Goal: Task Accomplishment & Management: Use online tool/utility

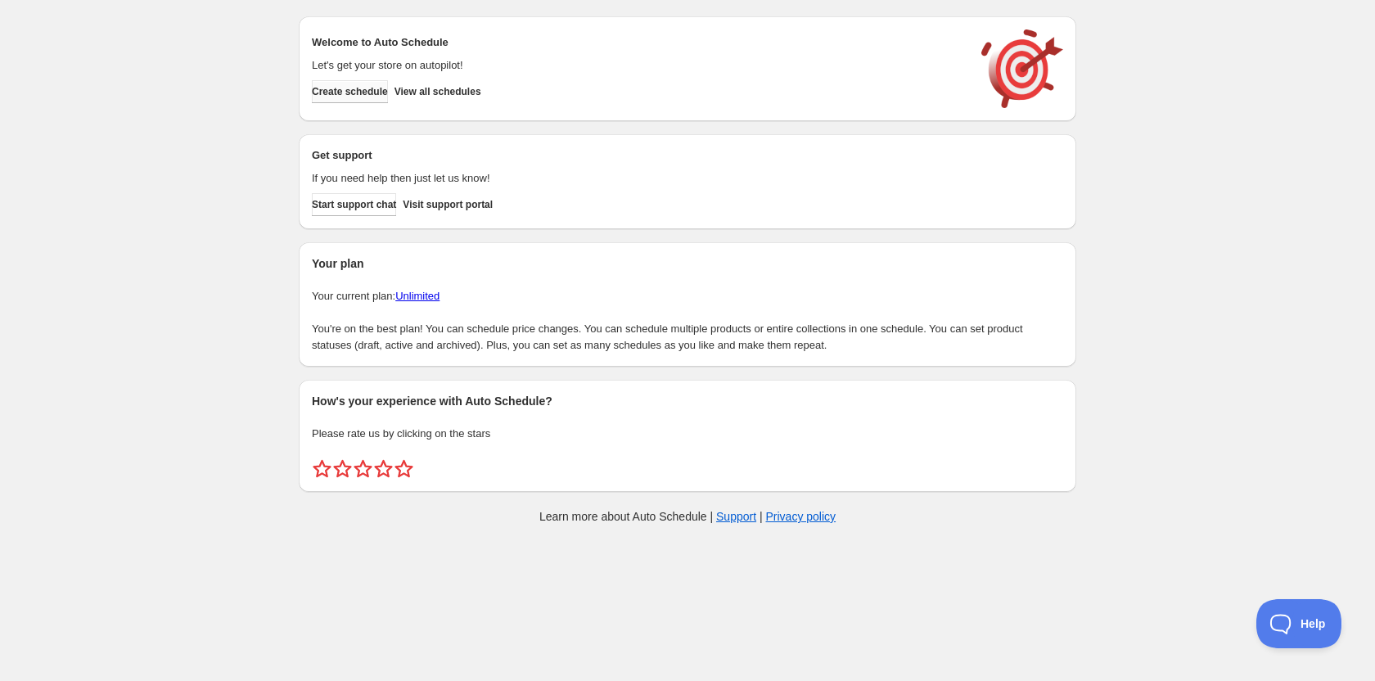
click at [366, 94] on span "Create schedule" at bounding box center [350, 91] width 76 height 13
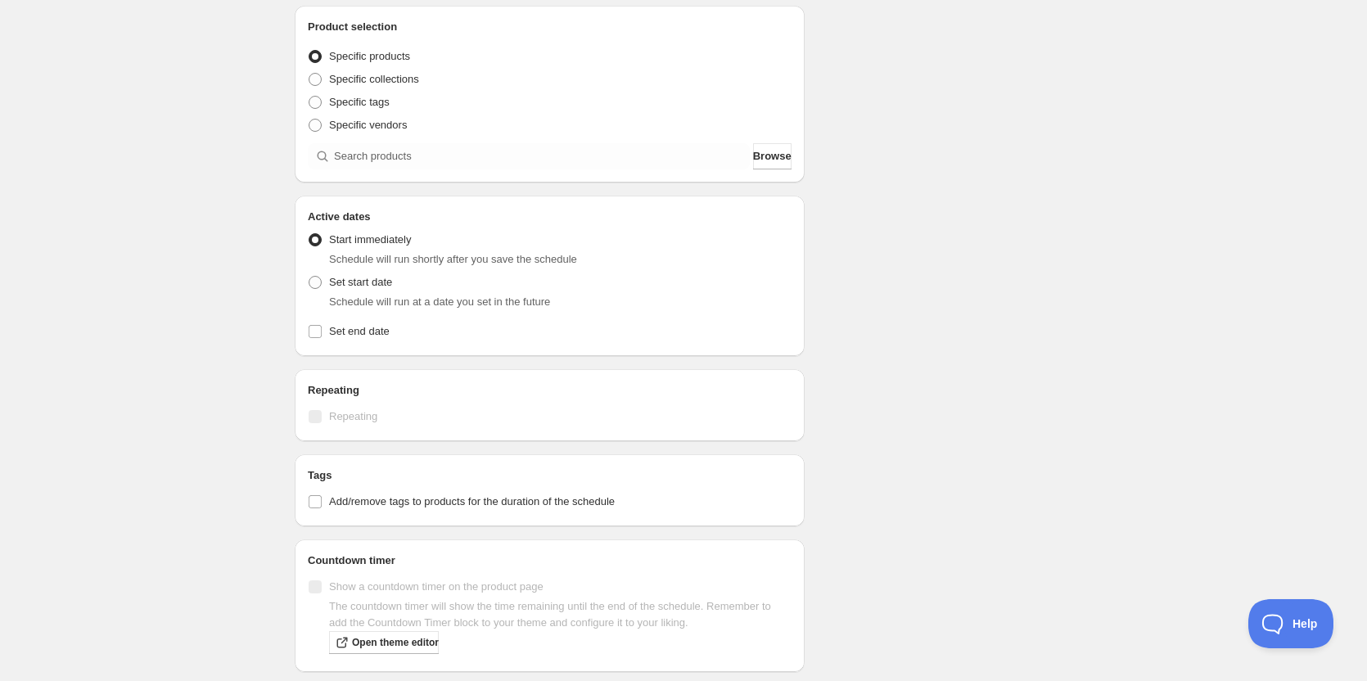
scroll to position [327, 0]
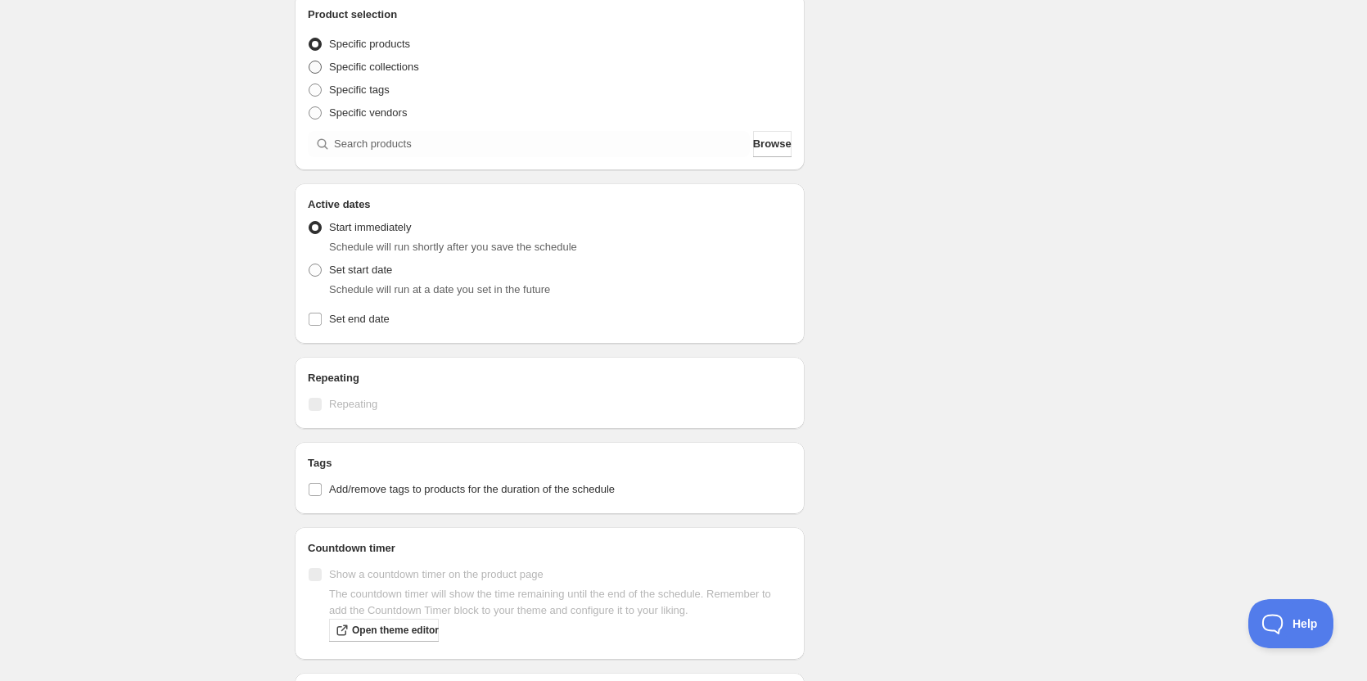
click at [317, 62] on span at bounding box center [315, 67] width 13 height 13
click at [309, 61] on input "Specific collections" at bounding box center [309, 61] width 1 height 1
radio input "true"
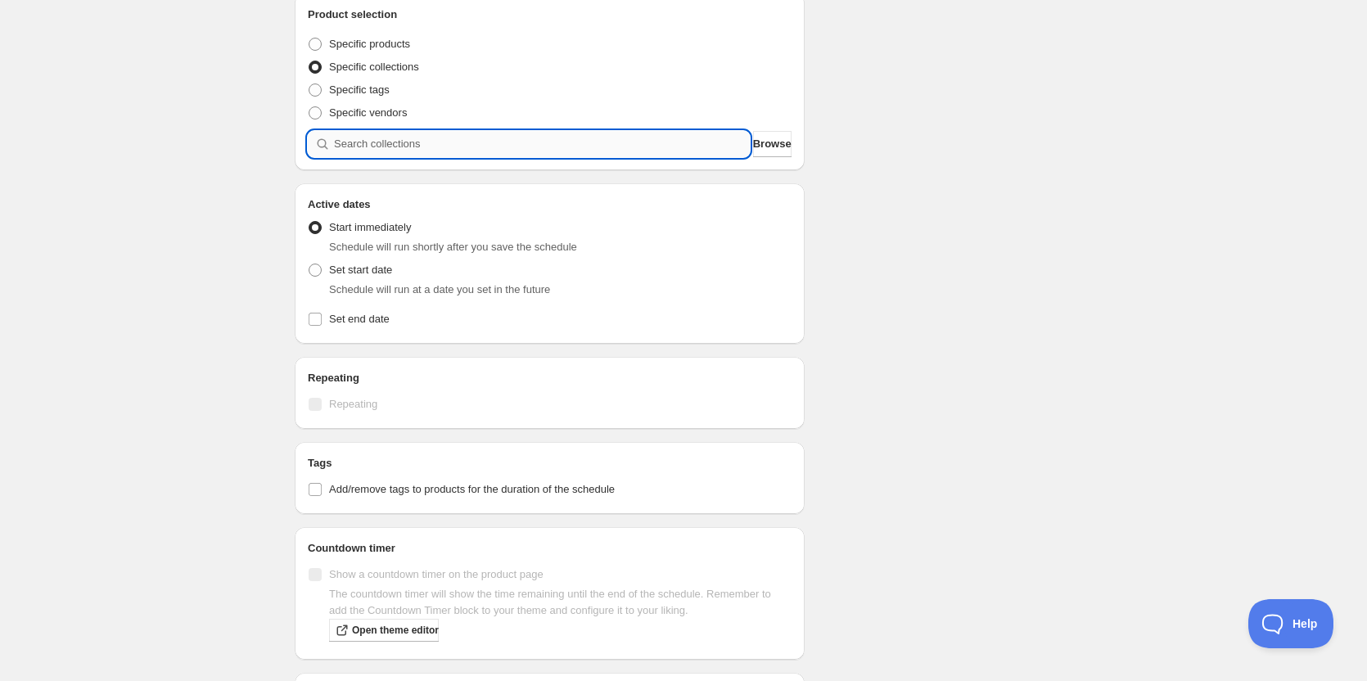
click at [345, 138] on input "search" at bounding box center [542, 144] width 416 height 26
type input "c"
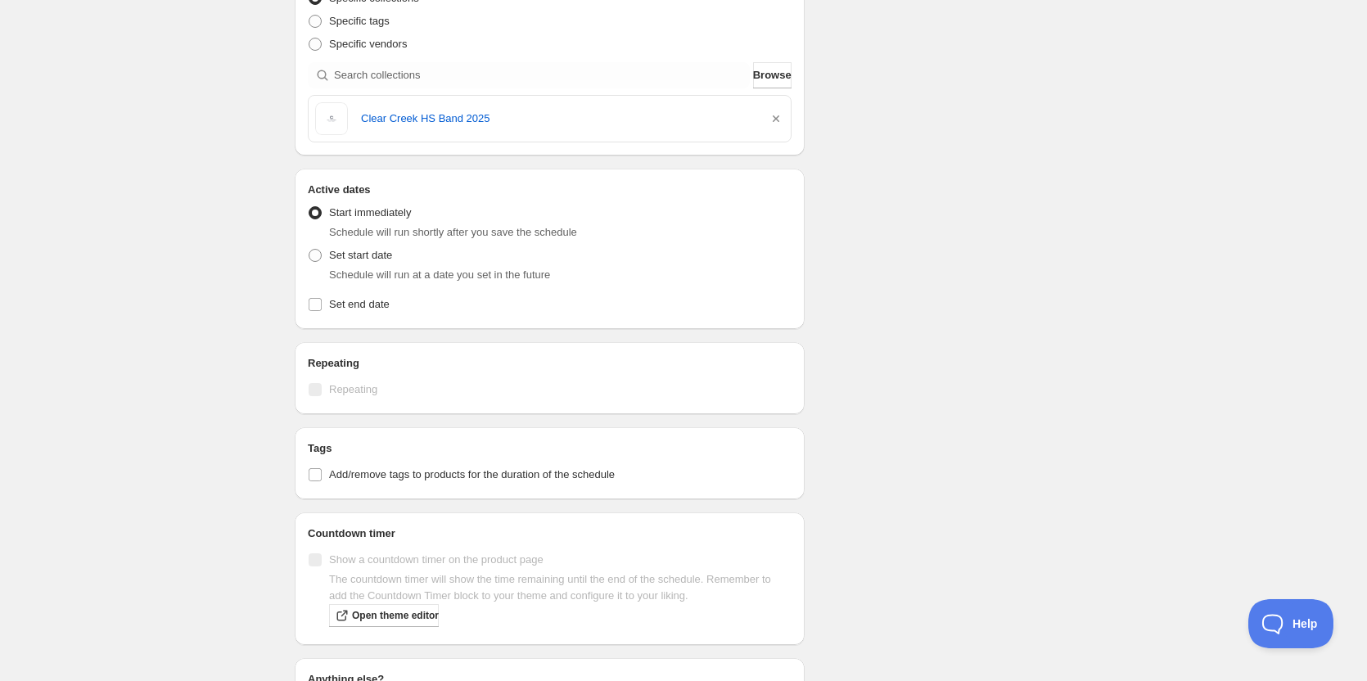
scroll to position [373, 0]
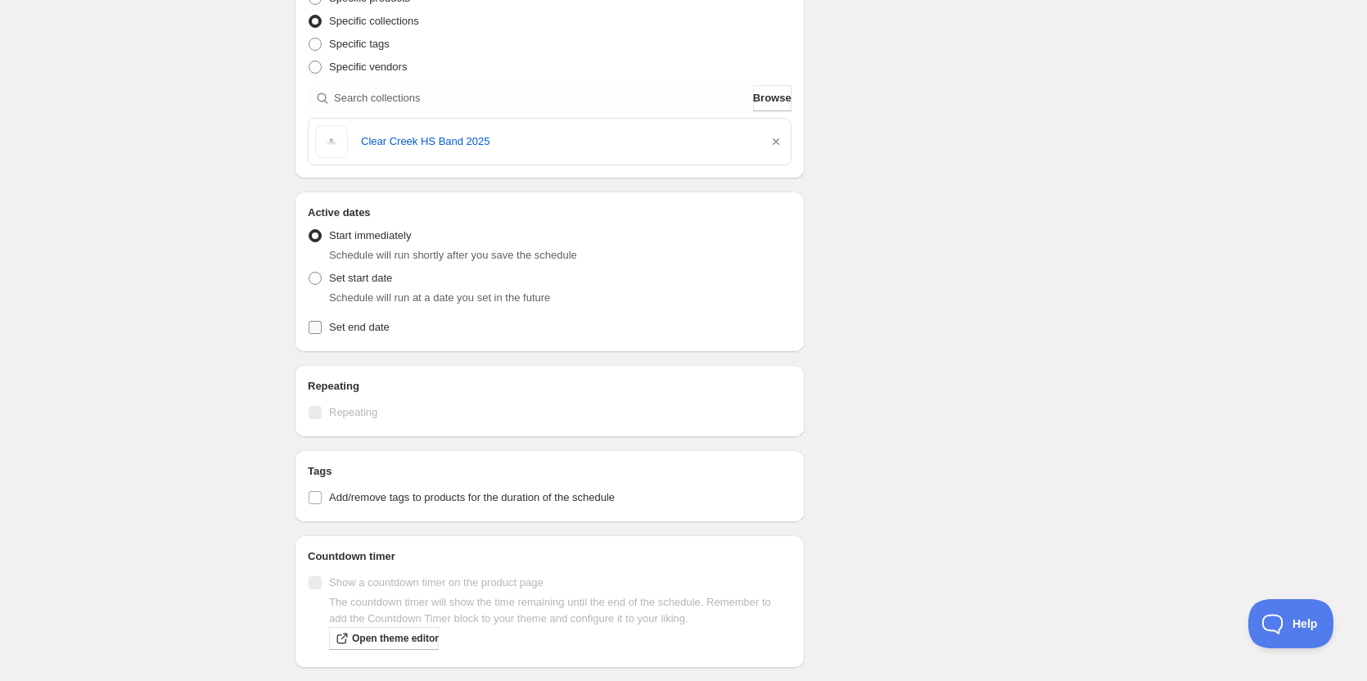
click at [320, 324] on input "Set end date" at bounding box center [315, 327] width 13 height 13
checkbox input "true"
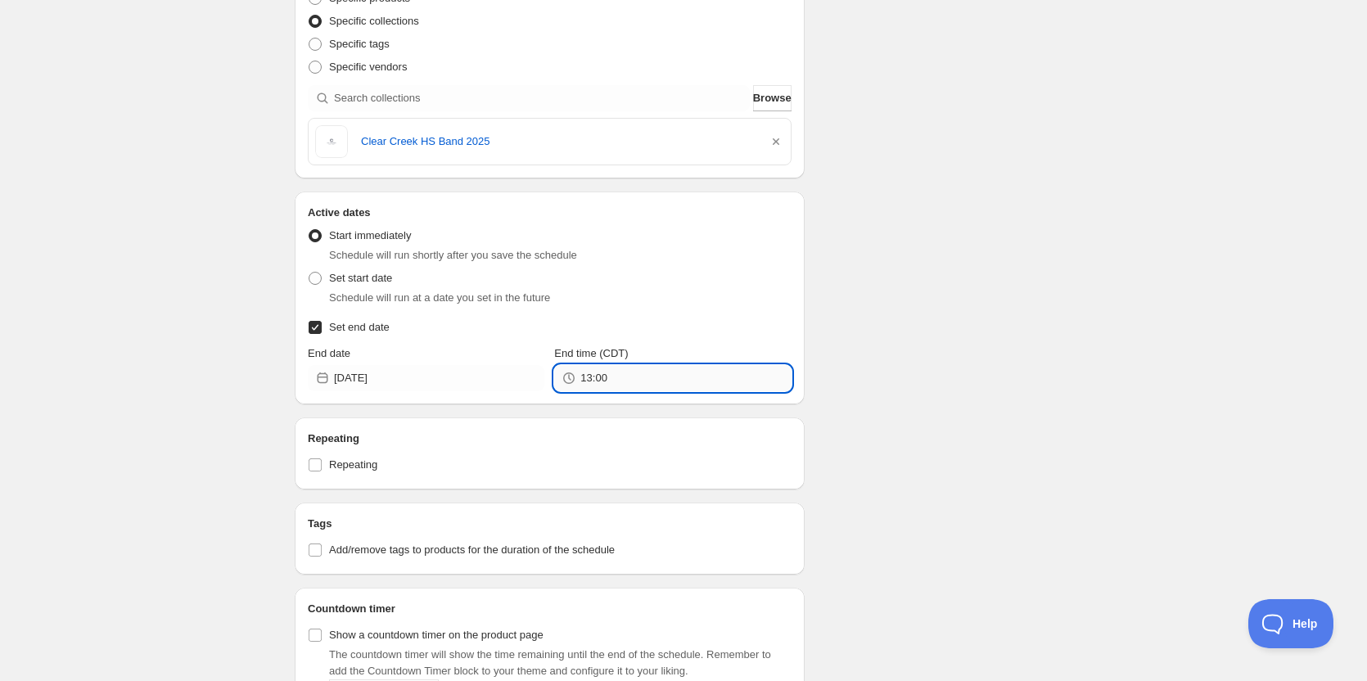
click at [596, 378] on input "13:00" at bounding box center [685, 378] width 210 height 26
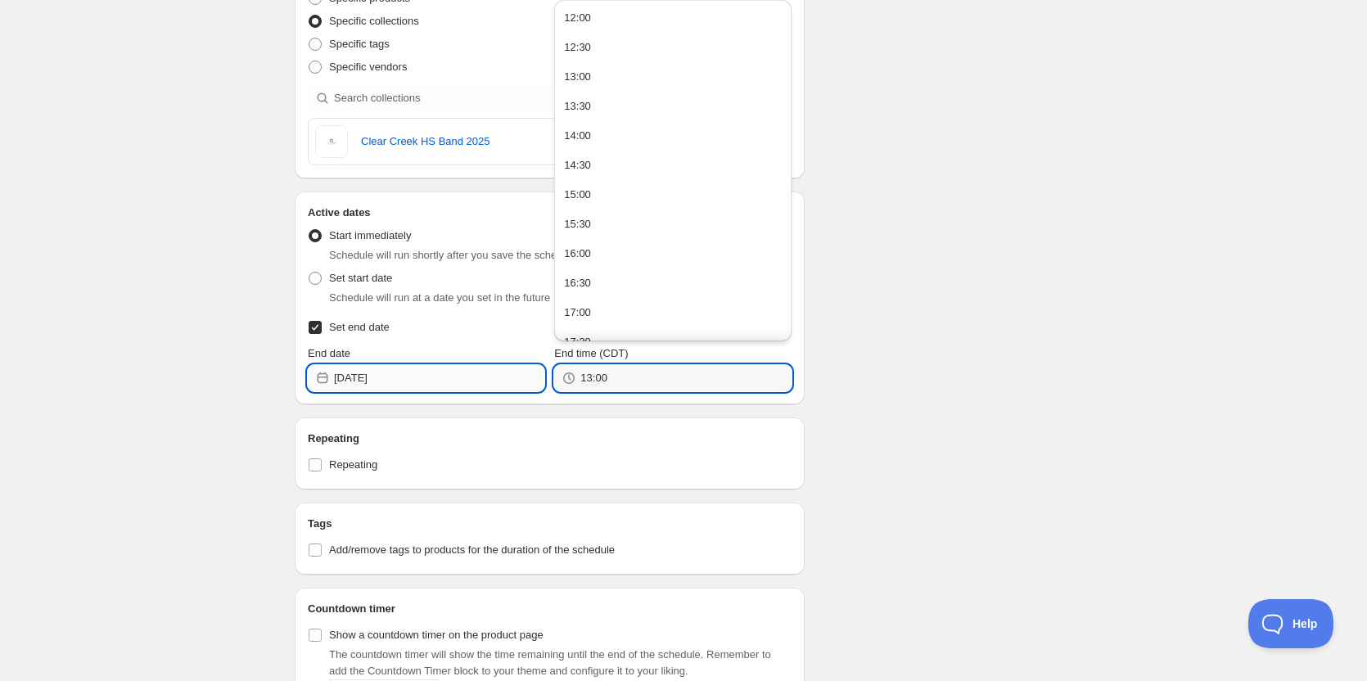
click at [408, 382] on input "2025-08-28" at bounding box center [439, 378] width 210 height 26
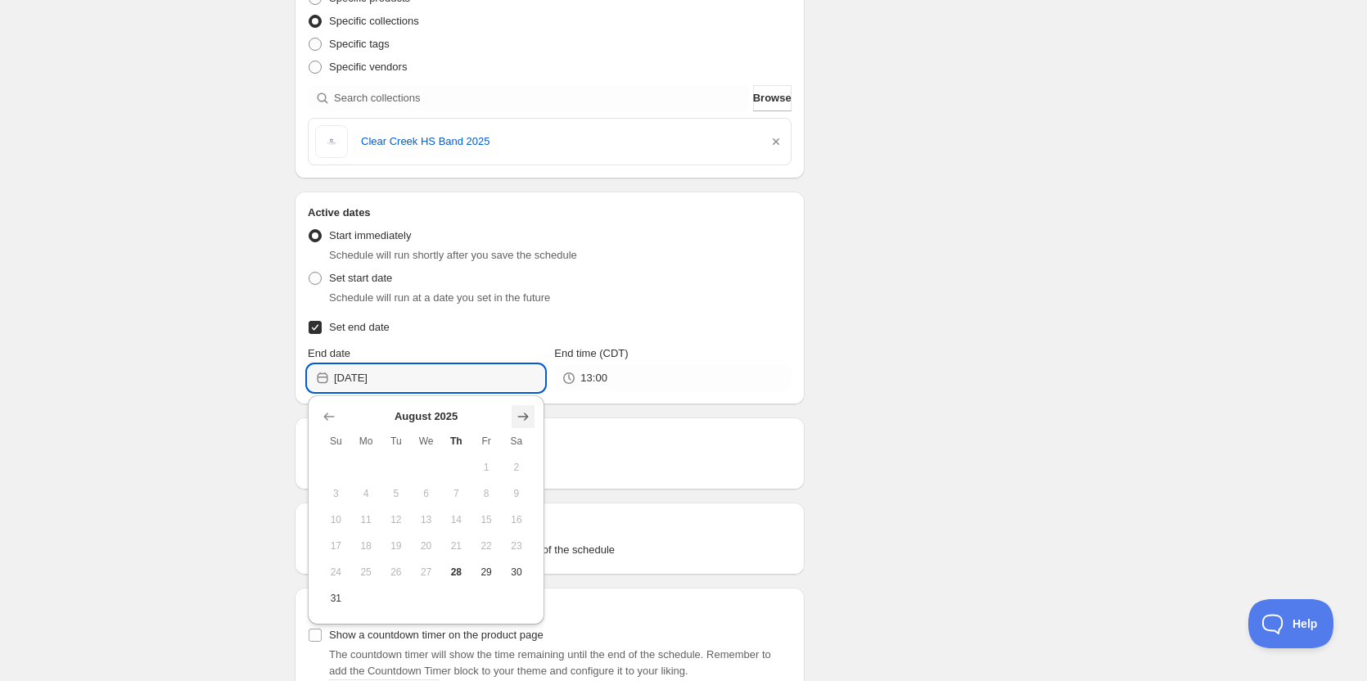
click at [521, 414] on icon "Show next month, September 2025" at bounding box center [523, 416] width 16 height 16
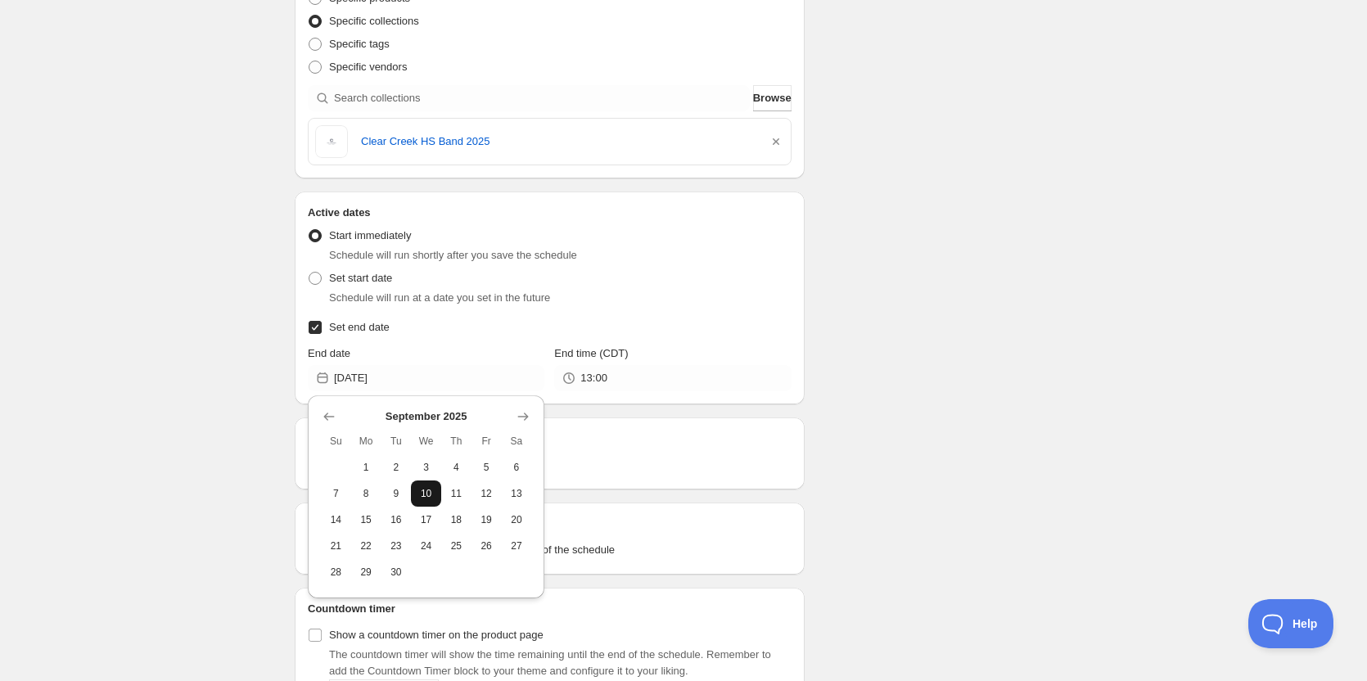
drag, startPoint x: 422, startPoint y: 489, endPoint x: 467, endPoint y: 471, distance: 49.0
click at [422, 489] on span "10" at bounding box center [425, 493] width 17 height 13
type input "2025-09-10"
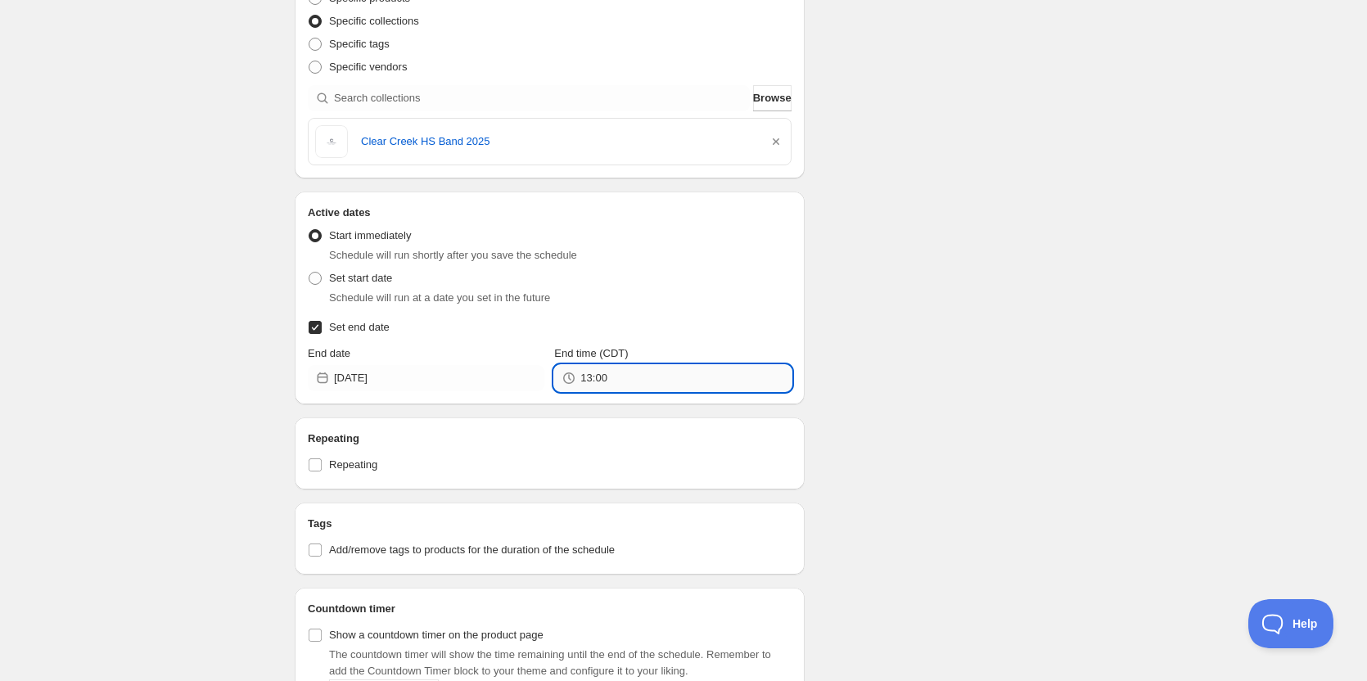
click at [606, 377] on input "13:00" at bounding box center [685, 378] width 210 height 26
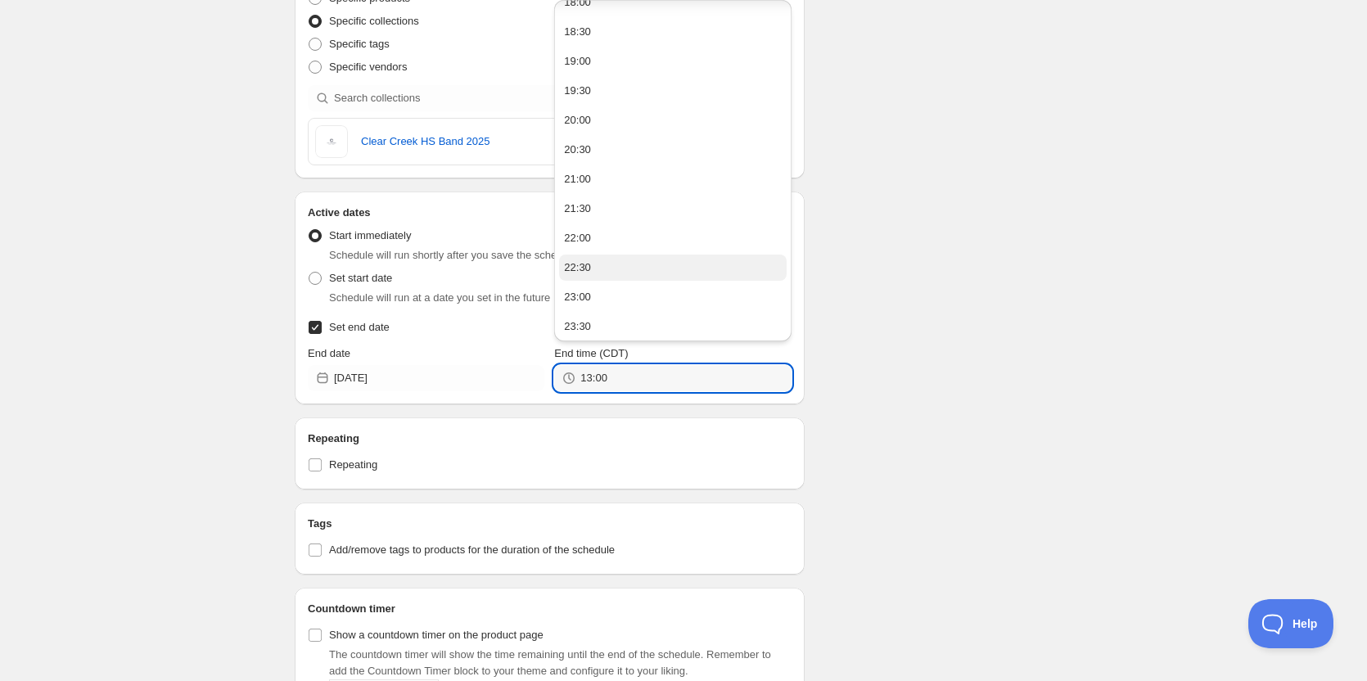
scroll to position [1080, 0]
click at [608, 320] on button "23:30" at bounding box center [672, 323] width 227 height 26
type input "23:30"
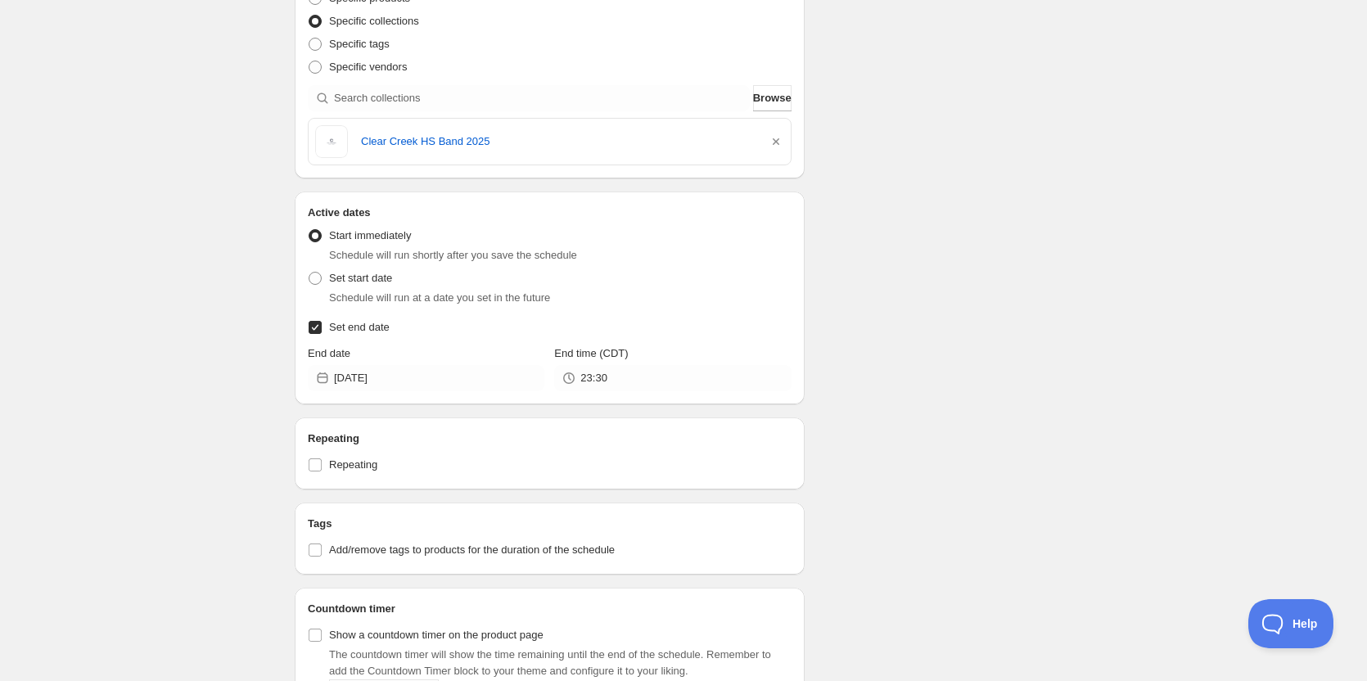
click at [880, 264] on div "Schedule name New schedule Aug 28 2025 11:58 Your customers won't see this Acti…" at bounding box center [677, 351] width 791 height 1351
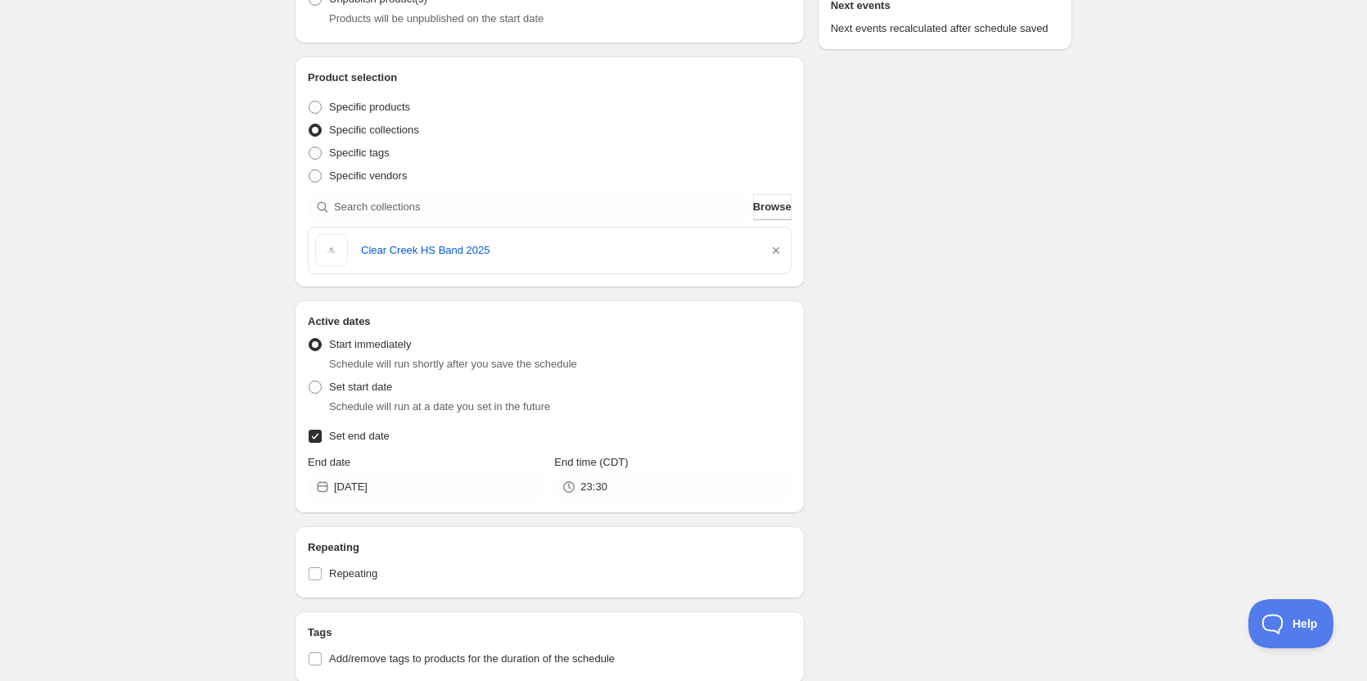
scroll to position [259, 0]
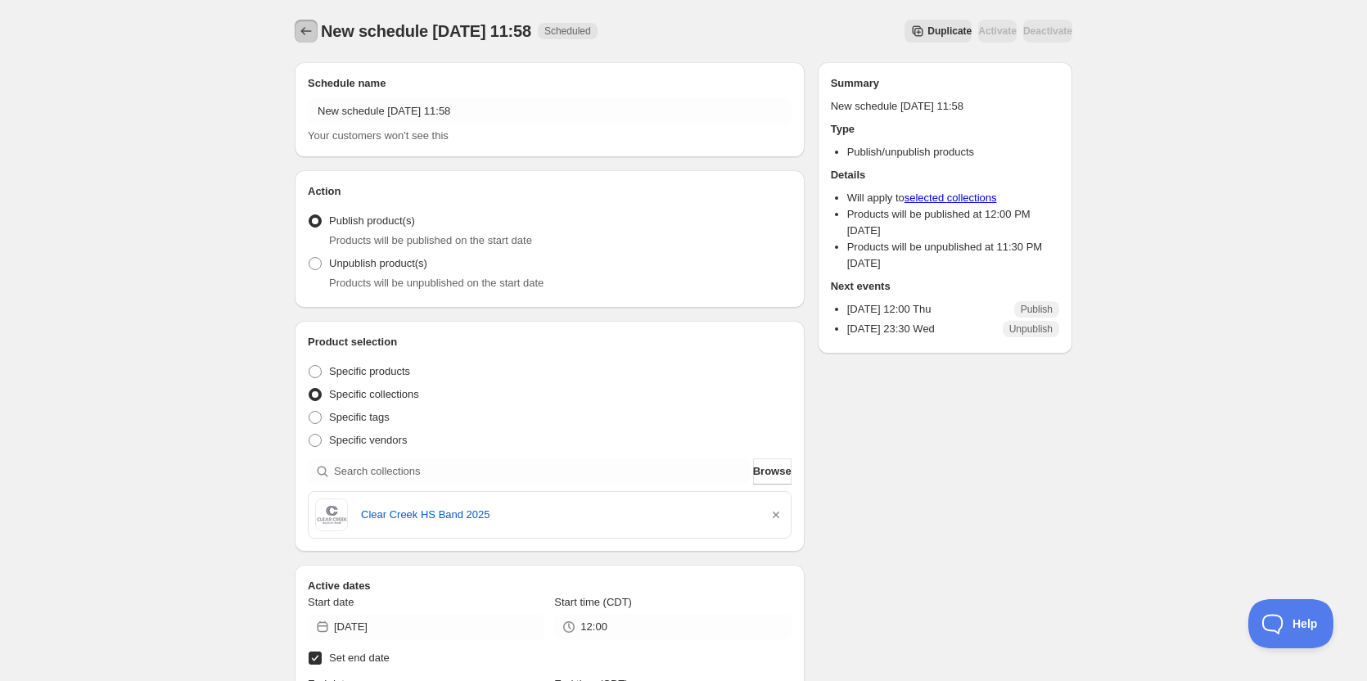
click at [304, 25] on icon "Schedules" at bounding box center [306, 31] width 16 height 16
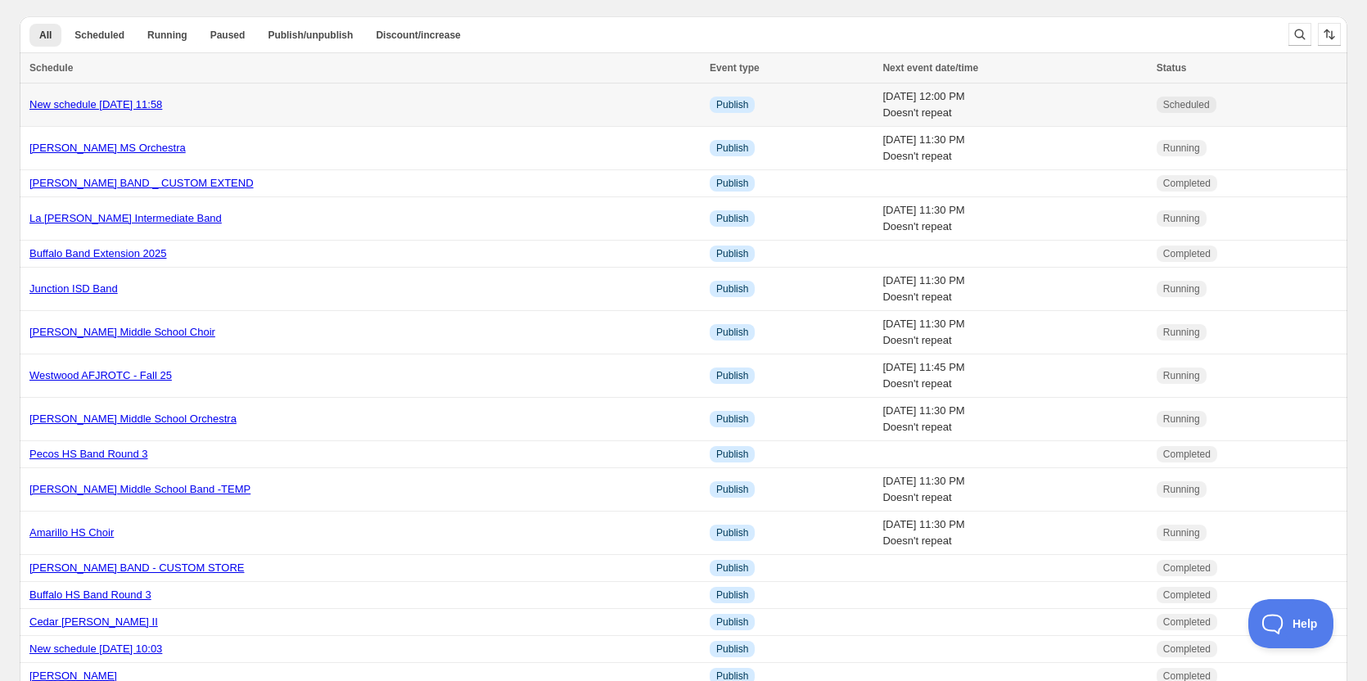
click at [470, 104] on div "New schedule Aug 28 2025 11:58" at bounding box center [364, 105] width 670 height 16
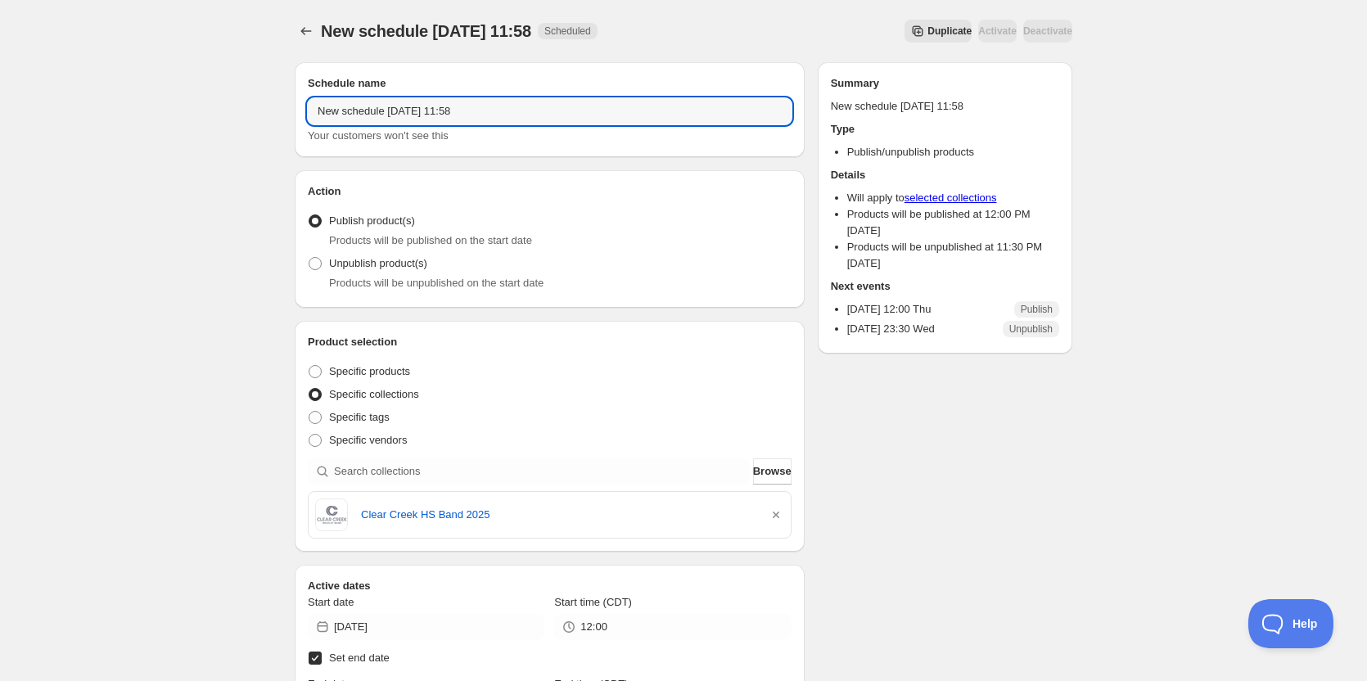
drag, startPoint x: 510, startPoint y: 106, endPoint x: 209, endPoint y: 108, distance: 301.2
type input "Clear Creek Band"
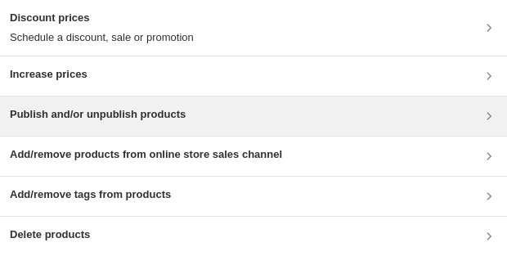
click at [340, 119] on div "Publish and/or unpublish products" at bounding box center [254, 116] width 488 height 20
